Goal: Find specific fact: Find specific fact

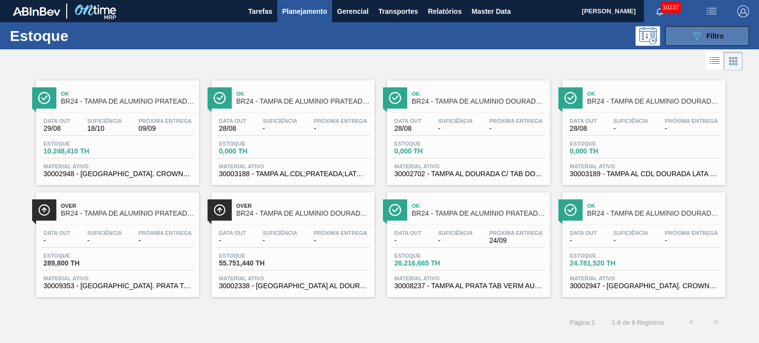
click at [715, 35] on span "Filtro" at bounding box center [714, 36] width 17 height 8
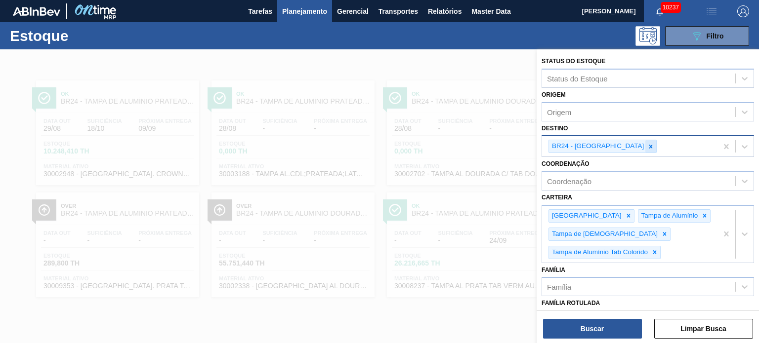
click at [647, 144] on icon at bounding box center [650, 146] width 7 height 7
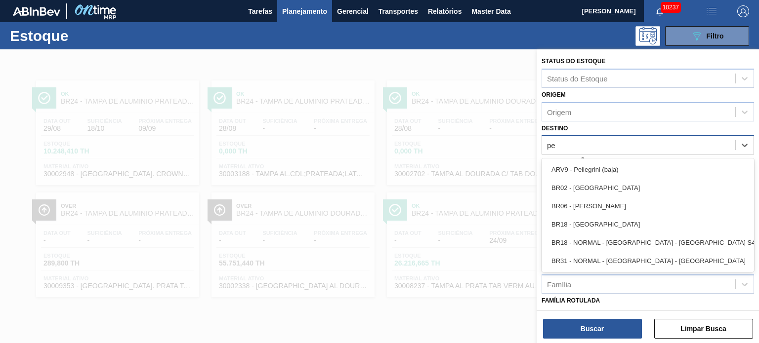
type input "per"
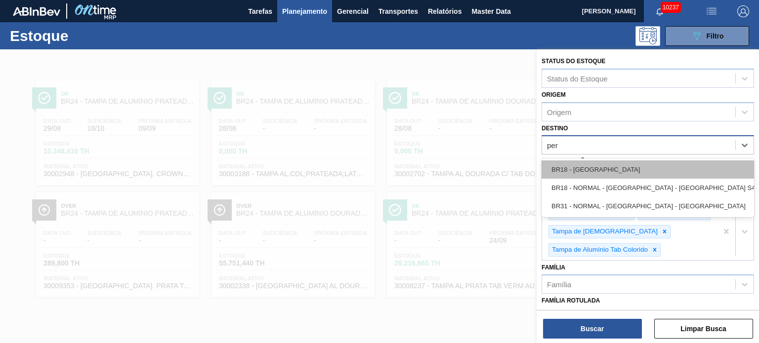
click at [612, 163] on div "BR18 - [GEOGRAPHIC_DATA]" at bounding box center [647, 170] width 212 height 18
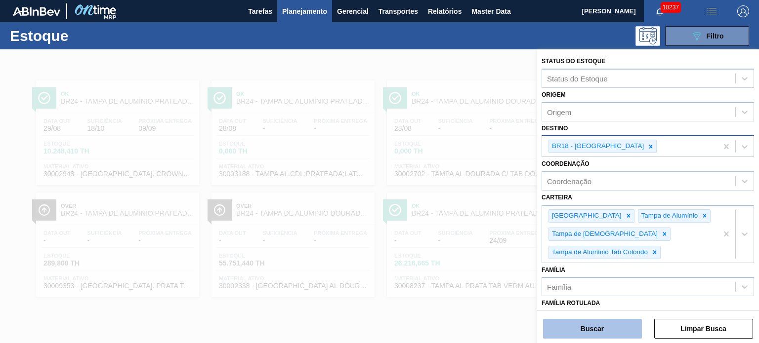
click at [595, 329] on button "Buscar" at bounding box center [592, 329] width 99 height 20
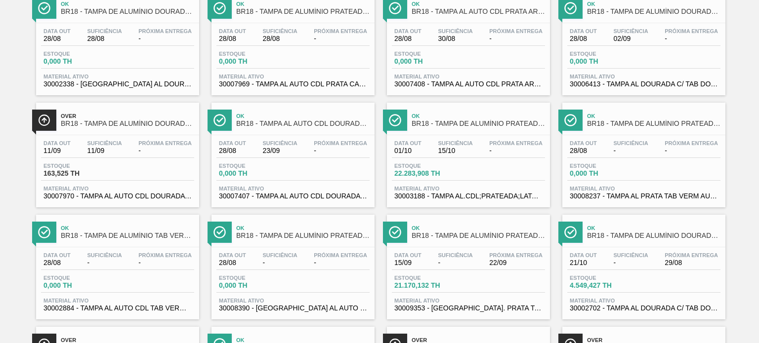
scroll to position [148, 0]
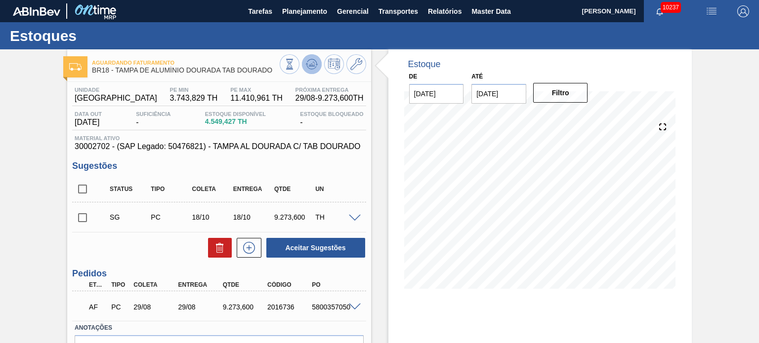
click at [307, 65] on icon at bounding box center [312, 64] width 12 height 12
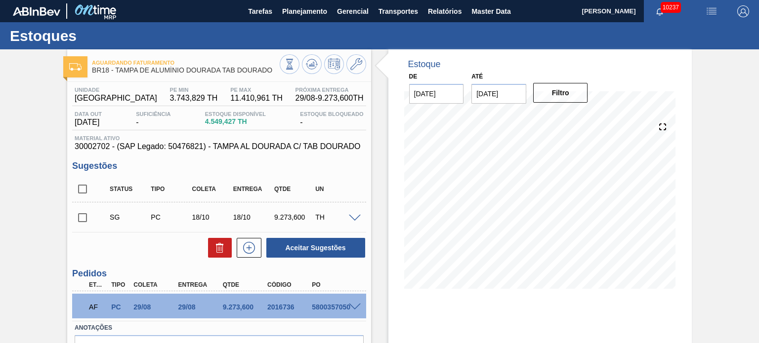
click at [354, 308] on span at bounding box center [355, 307] width 12 height 7
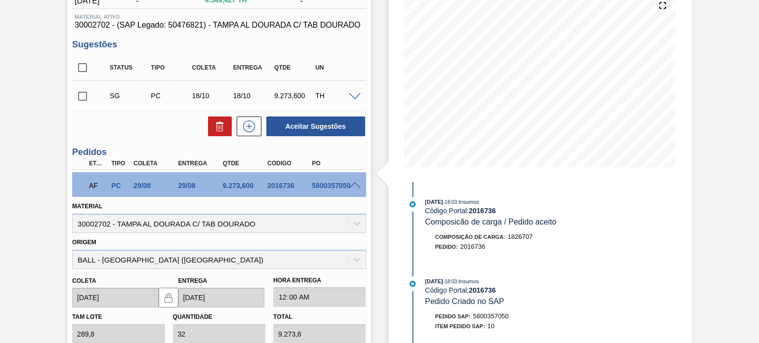
scroll to position [99, 0]
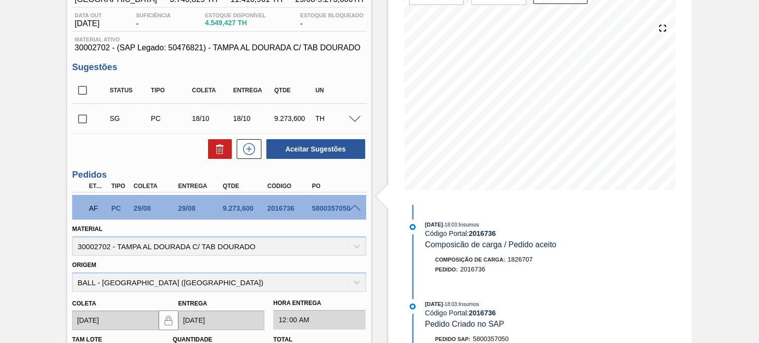
click at [351, 210] on span at bounding box center [355, 208] width 12 height 7
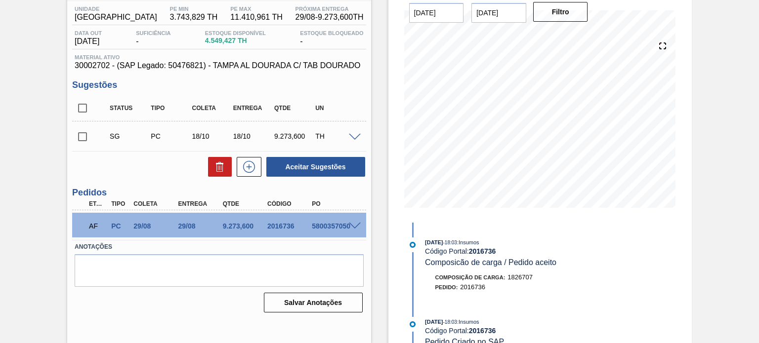
click at [322, 227] on div "5800357050" at bounding box center [333, 226] width 49 height 8
copy div "5800357050"
click at [354, 223] on span at bounding box center [355, 226] width 12 height 7
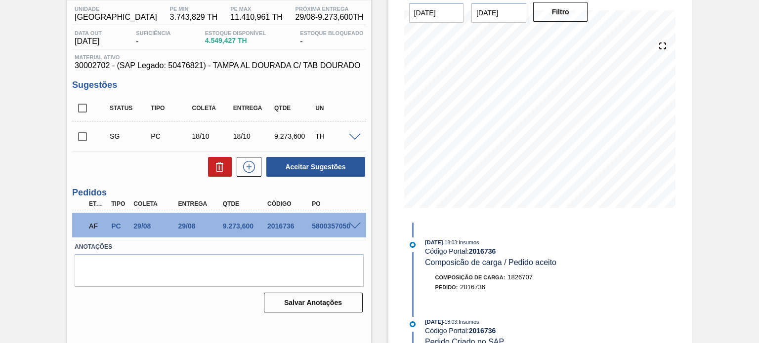
scroll to position [99, 0]
